Goal: Task Accomplishment & Management: Complete application form

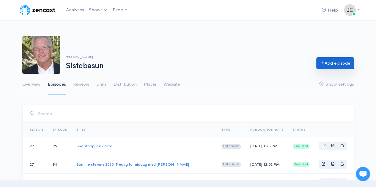
click at [328, 60] on link "Add episode" at bounding box center [335, 63] width 38 height 12
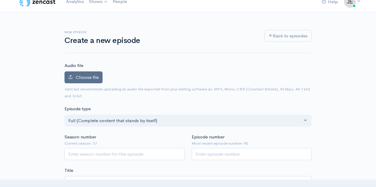
click at [93, 78] on span "Choose file" at bounding box center [87, 78] width 23 height 6
click at [0, 0] on input "Choose file" at bounding box center [0, 0] width 0 height 0
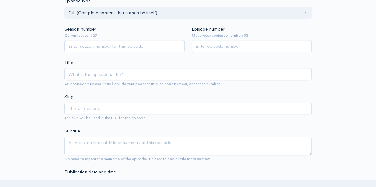
scroll to position [135, 0]
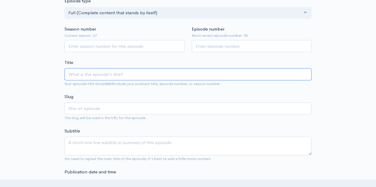
click at [96, 74] on input "Title" at bounding box center [187, 74] width 247 height 12
type input "V"
type input "v"
type input "Vi"
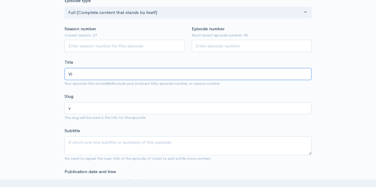
type input "vi"
type input "Vi h"
type input "vi-h"
type input "Vi ha"
type input "vi-ha"
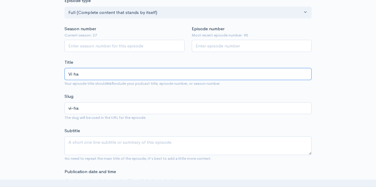
type input "Vi har"
type input "vi-har"
type input "Vi har f"
type input "vi-har-f"
type input "Vi har fu"
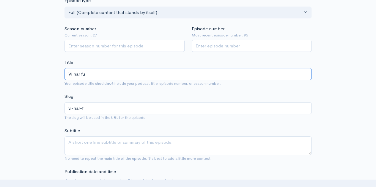
type input "vi-har-fu"
type input "Vi har fun"
type input "vi-har-fun"
type input "Vi har funn"
type input "vi-har-funn"
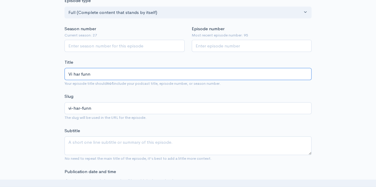
type input "Vi har funne"
type input "vi-har-funne"
type input "Vi har funnet"
type input "vi-har-funnet"
type input "Vi har funnet v"
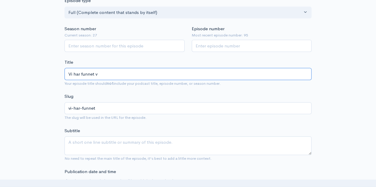
type input "vi-har-funnet-v"
type input "Vi har funnet va"
type input "vi-har-funnet-va"
type input "Vi har funnet van"
type input "vi-har-funnet-van"
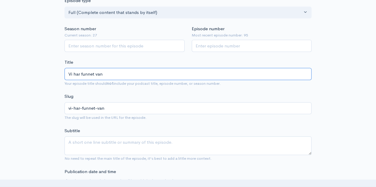
type input "Vi har funnet [PERSON_NAME]"
type input "vi-har-funnet-[PERSON_NAME]"
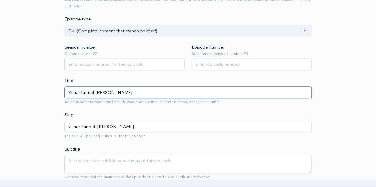
scroll to position [116, 0]
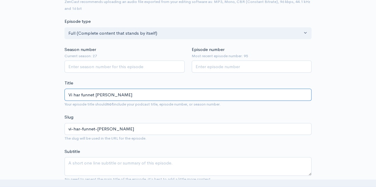
type input "Vi har funnet [PERSON_NAME]"
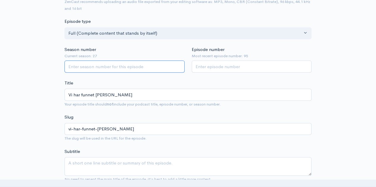
click at [94, 68] on input "Season number" at bounding box center [124, 67] width 120 height 12
type input "27"
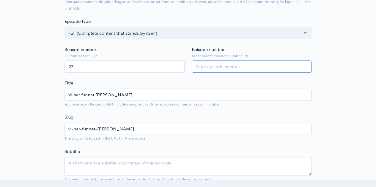
click at [204, 65] on input "Episode number" at bounding box center [251, 67] width 120 height 12
type input "96"
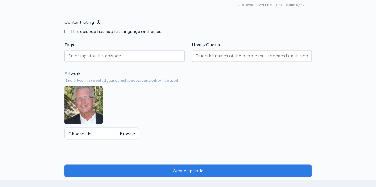
scroll to position [508, 0]
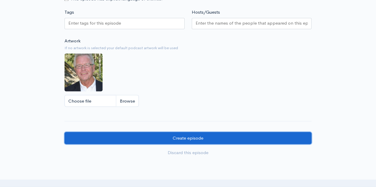
click at [250, 132] on input "Create episode" at bounding box center [187, 138] width 247 height 12
